Goal: Find specific page/section: Find specific page/section

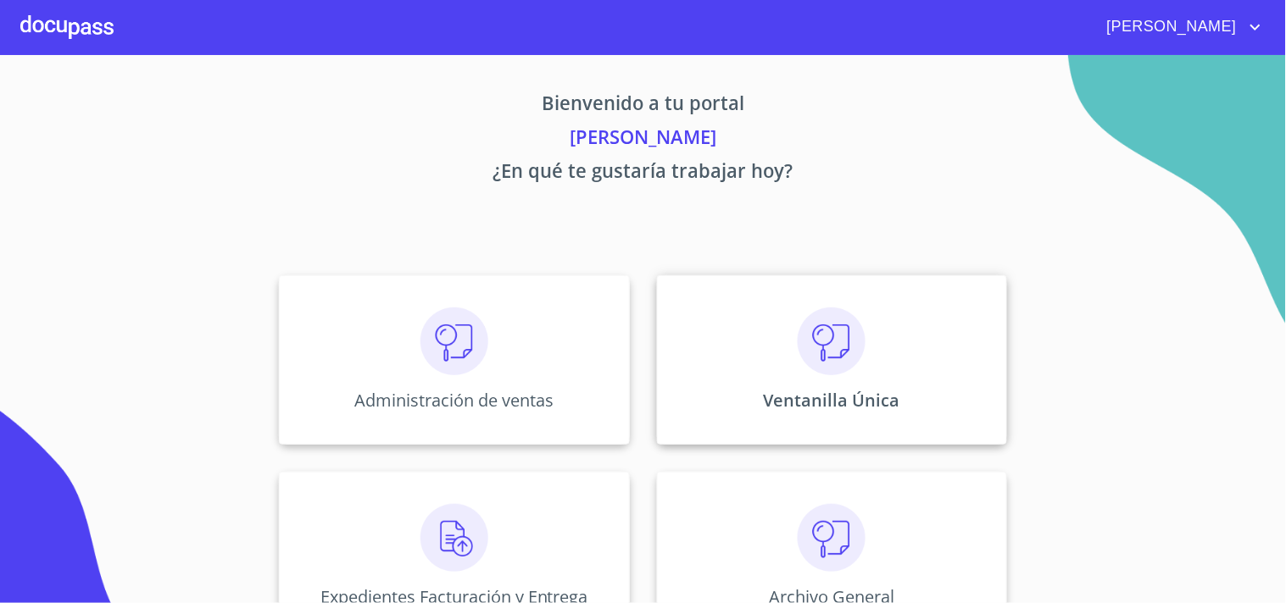
click at [777, 387] on div "Ventanilla Única" at bounding box center [832, 359] width 350 height 169
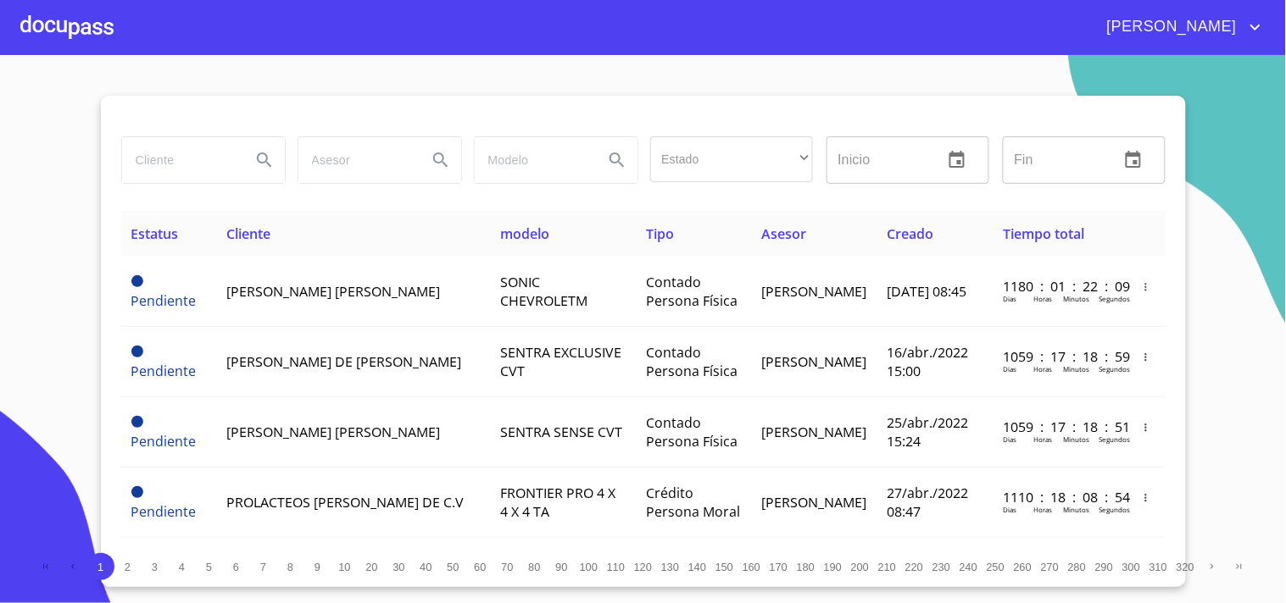
click at [184, 154] on input "search" at bounding box center [179, 160] width 115 height 46
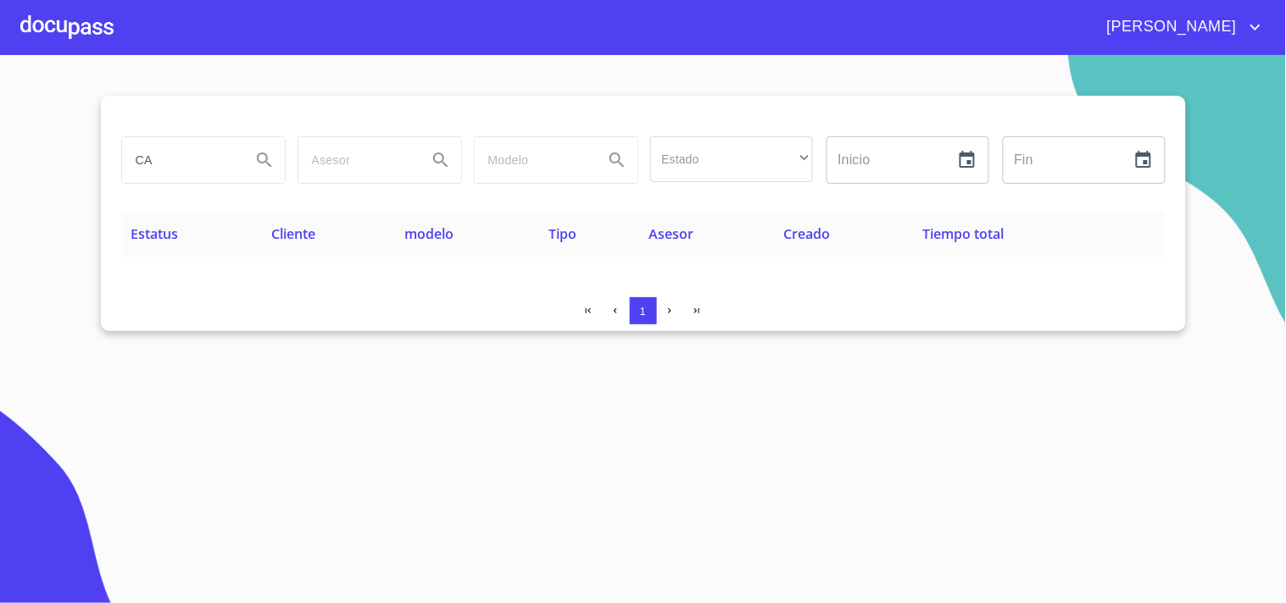
type input "C"
type input "A"
type input "CAFE"
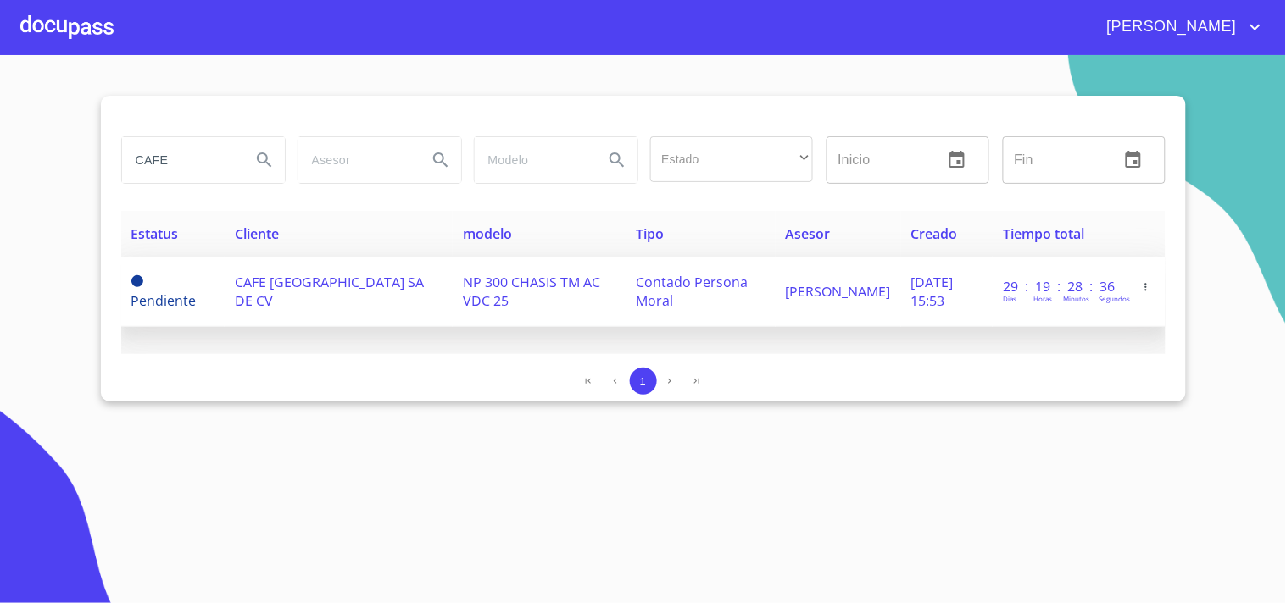
click at [854, 286] on td "[PERSON_NAME]" at bounding box center [837, 292] width 125 height 70
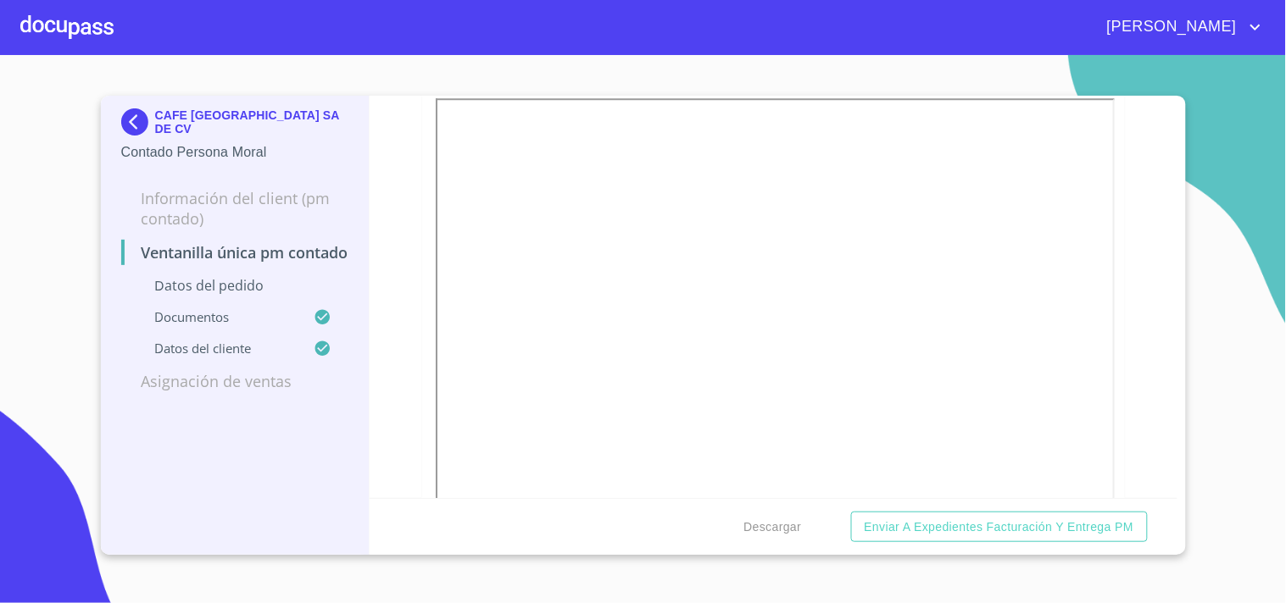
scroll to position [2964, 0]
drag, startPoint x: 381, startPoint y: 293, endPoint x: 402, endPoint y: 123, distance: 171.5
click at [402, 123] on div "Ventanilla única PM contado Datos del pedido Marca   * Nissan ​ Año 2025 ​ Colo…" at bounding box center [773, 297] width 808 height 403
